Goal: Task Accomplishment & Management: Use online tool/utility

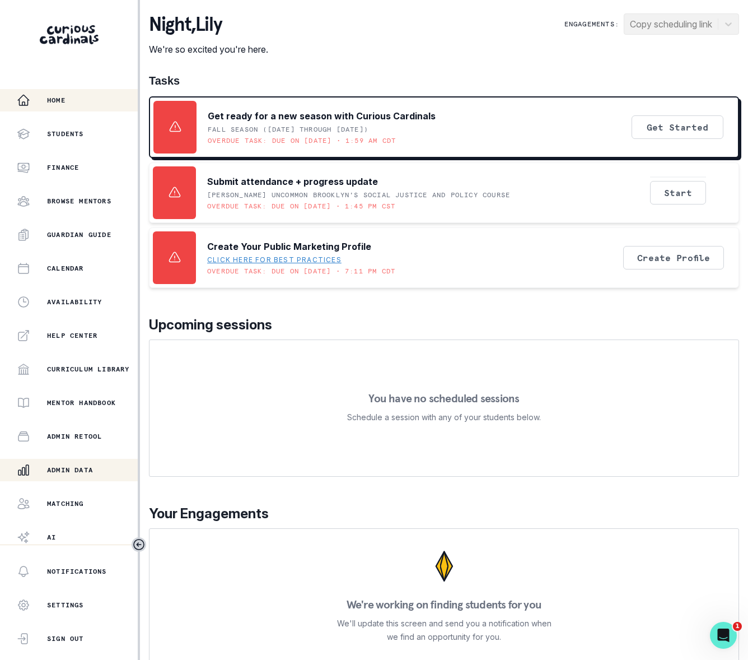
click at [85, 469] on p "Admin Data" at bounding box center [70, 470] width 46 height 9
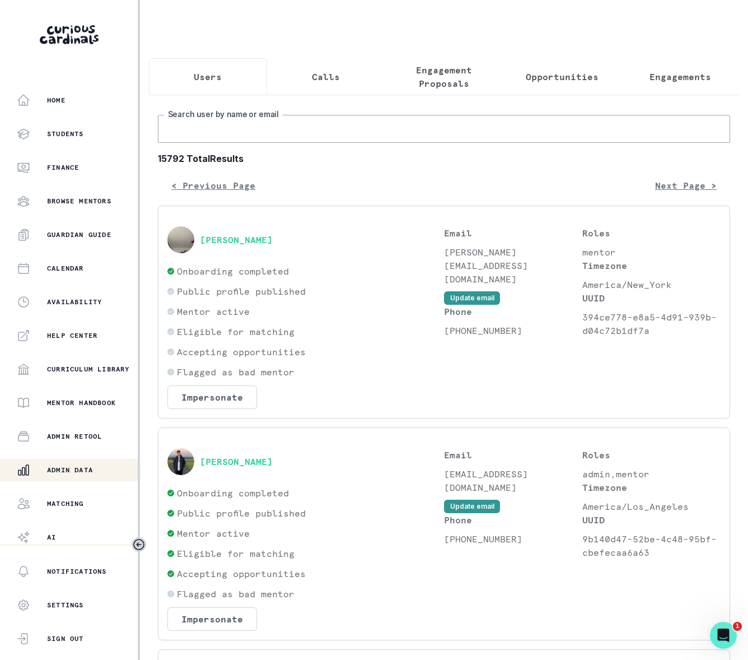
click at [261, 137] on input "Search user by name or email" at bounding box center [444, 129] width 573 height 28
type input "[PERSON_NAME]"
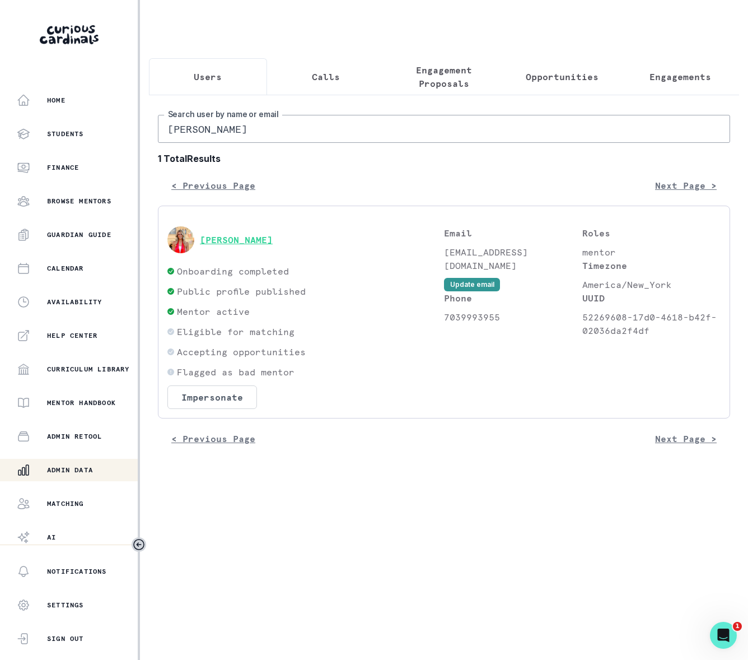
click at [251, 245] on button "[PERSON_NAME]" at bounding box center [236, 239] width 73 height 11
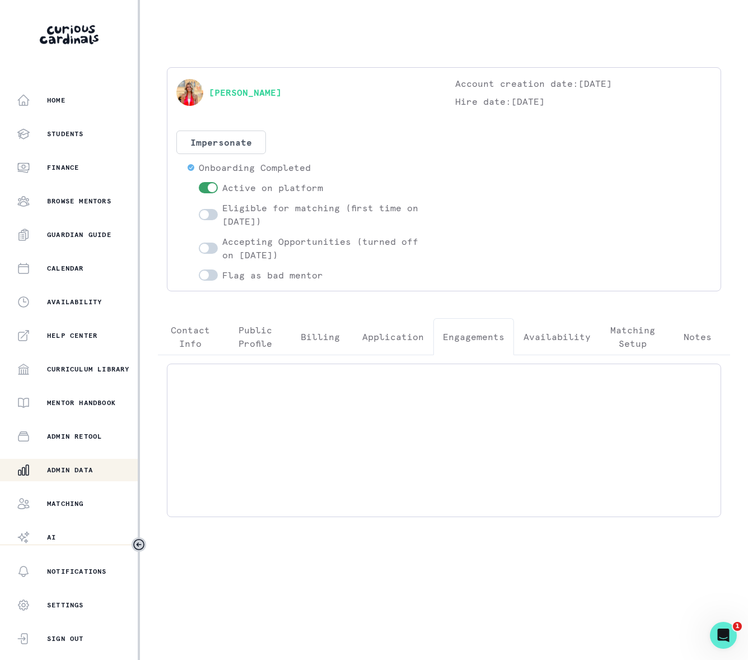
click at [451, 341] on p "Engagements" at bounding box center [474, 336] width 62 height 13
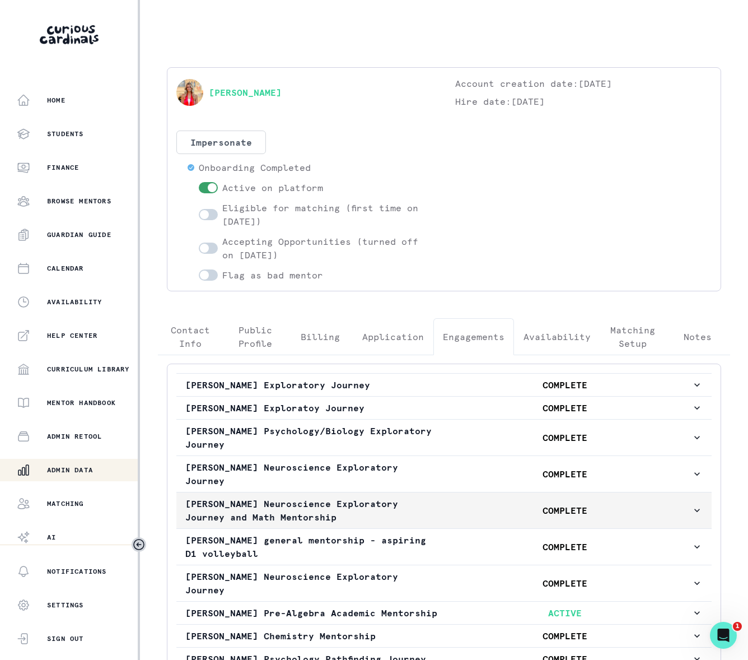
scroll to position [144, 0]
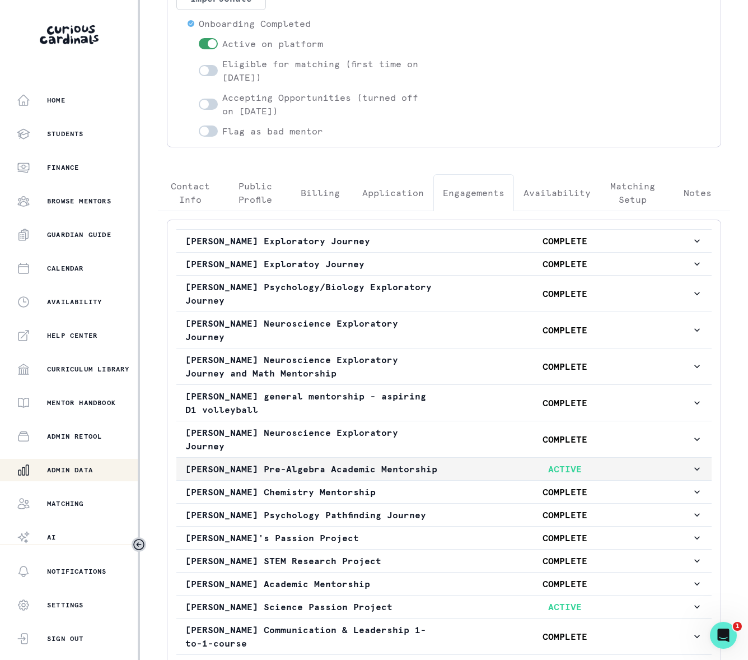
click at [692, 475] on icon "button" at bounding box center [697, 468] width 11 height 11
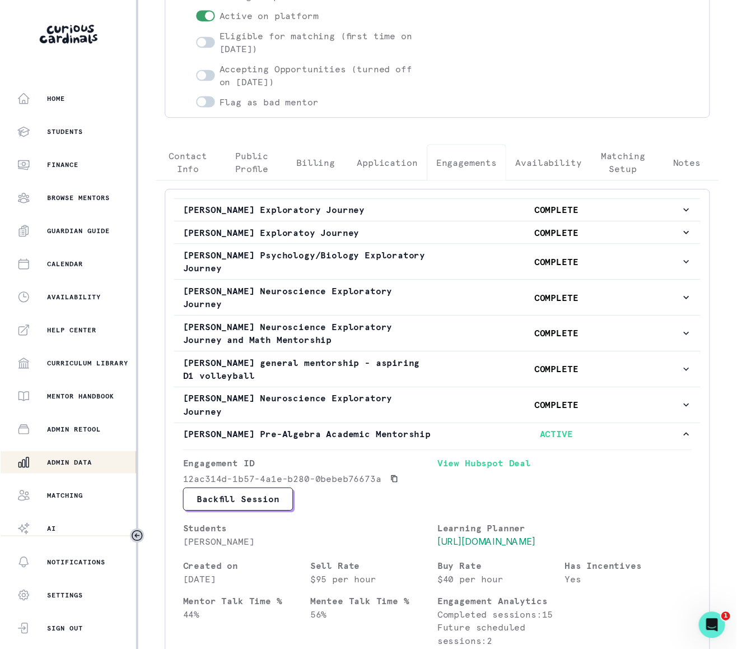
scroll to position [350, 0]
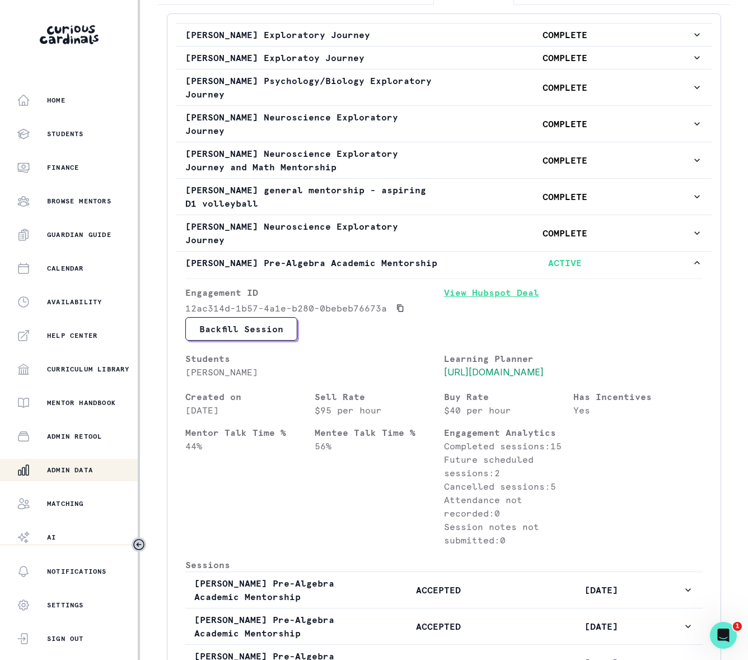
click at [489, 310] on link "View Hubspot Deal" at bounding box center [573, 301] width 259 height 31
click at [91, 471] on p "Admin Data" at bounding box center [70, 470] width 46 height 9
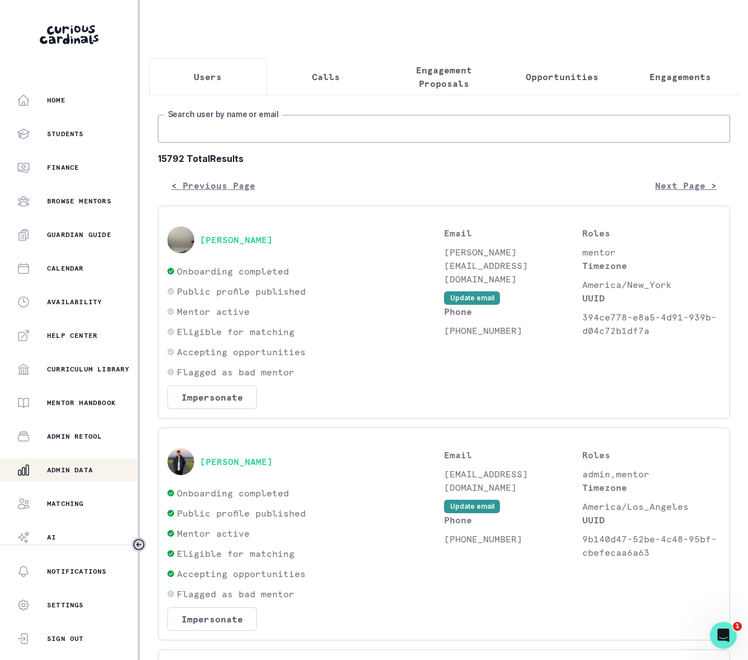
click at [183, 143] on input "Search user by name or email" at bounding box center [444, 129] width 573 height 28
paste input "[EMAIL_ADDRESS][DOMAIN_NAME]"
type input "[EMAIL_ADDRESS][DOMAIN_NAME]"
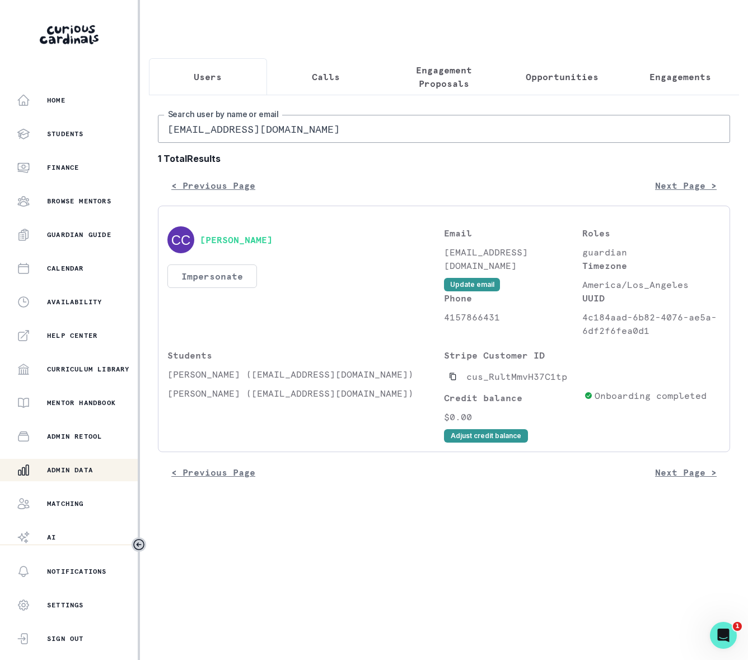
click at [229, 285] on button "Impersonate" at bounding box center [213, 276] width 90 height 24
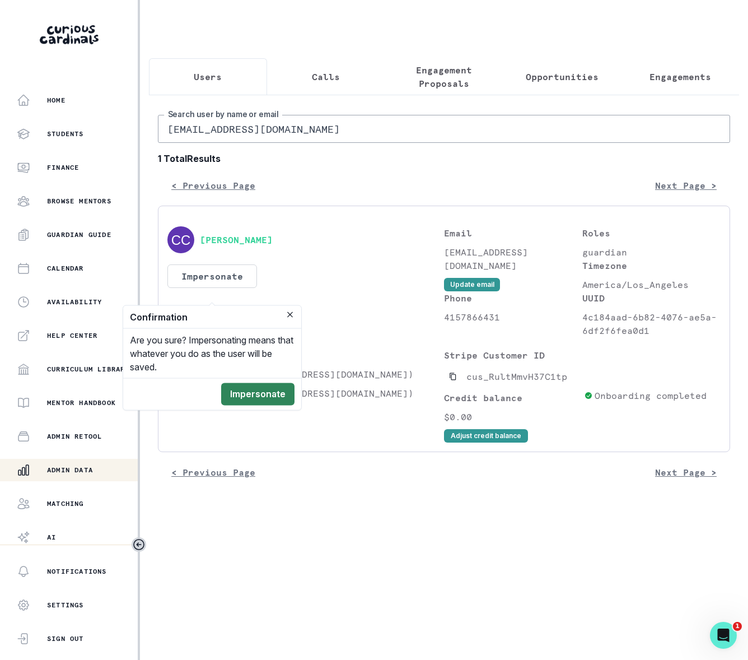
click at [261, 389] on button "Impersonate" at bounding box center [257, 394] width 73 height 22
